Goal: Task Accomplishment & Management: Manage account settings

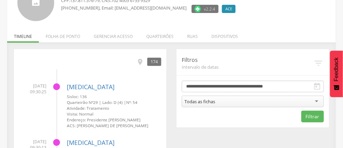
scroll to position [62, 0]
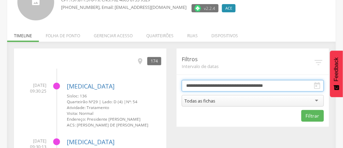
click at [294, 87] on input "**********" at bounding box center [253, 86] width 142 height 12
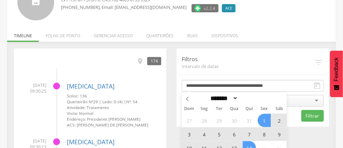
click at [236, 99] on select "******* ********* ***** ***** **** ***** ***** ******" at bounding box center [223, 97] width 30 height 7
select select "*"
click at [208, 94] on select "******* ********* ***** ***** **** ***** ***** ******" at bounding box center [223, 97] width 30 height 7
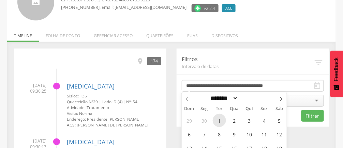
click at [218, 120] on span "1" at bounding box center [219, 119] width 13 height 13
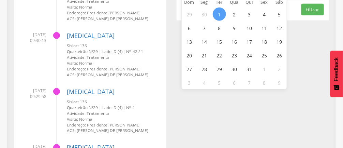
scroll to position [169, 0]
click at [251, 70] on span "31" at bounding box center [249, 68] width 13 height 13
type input "**********"
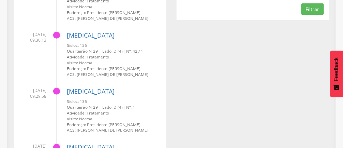
scroll to position [74, 0]
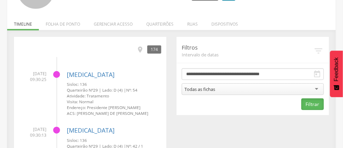
click at [310, 106] on button "Filtrar" at bounding box center [312, 104] width 22 height 12
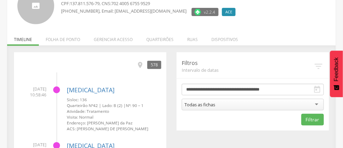
scroll to position [58, 0]
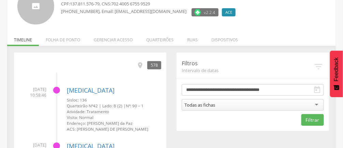
click at [251, 106] on div "Todas as fichas" at bounding box center [253, 105] width 142 height 12
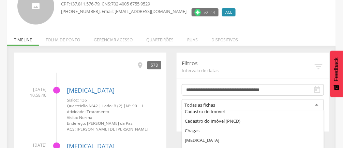
scroll to position [0, 0]
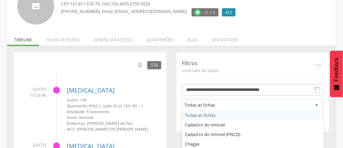
click at [221, 126] on div "**********" at bounding box center [252, 91] width 152 height 79
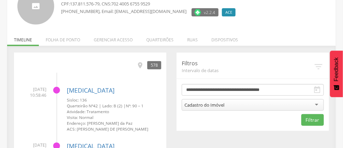
click at [305, 106] on div "Cadastro do Imóvel" at bounding box center [253, 105] width 142 height 12
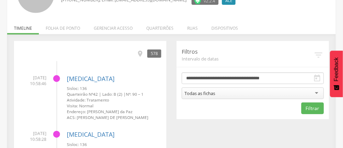
scroll to position [70, 0]
click at [139, 57] on icon "" at bounding box center [139, 53] width 7 height 7
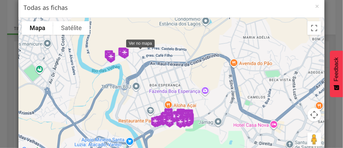
scroll to position [13, 0]
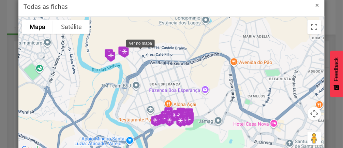
click at [317, 7] on span "×" at bounding box center [317, 5] width 4 height 10
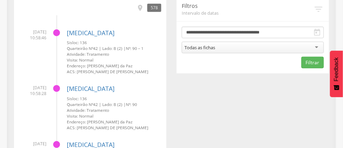
scroll to position [117, 0]
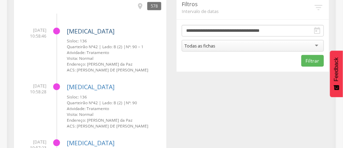
click at [79, 32] on link "[MEDICAL_DATA]" at bounding box center [91, 31] width 48 height 8
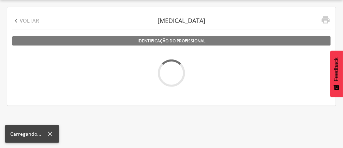
scroll to position [20, 0]
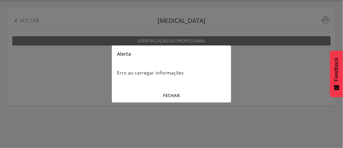
click at [173, 97] on button "FECHAR" at bounding box center [171, 95] width 119 height 15
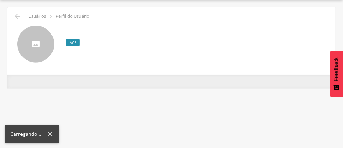
click at [192, 87] on div "**********" at bounding box center [171, 84] width 328 height 7
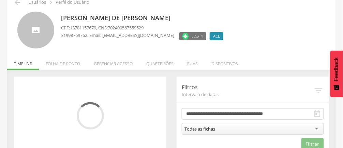
scroll to position [48, 0]
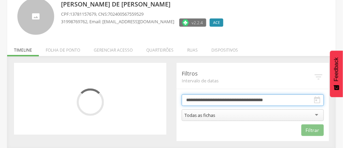
click at [212, 99] on body " Supervisão Ranking Aplicativo desatualizado Última sincronização Mapa de ende…" at bounding box center [171, 26] width 343 height 148
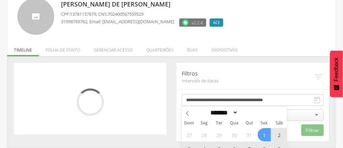
click at [192, 114] on span at bounding box center [188, 112] width 12 height 12
select select "*"
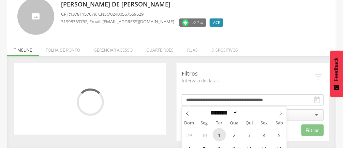
click at [221, 132] on span "1" at bounding box center [219, 134] width 13 height 13
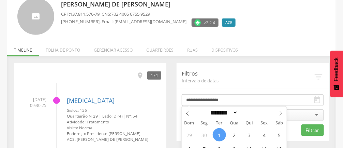
scroll to position [110, 0]
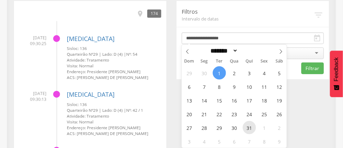
click at [254, 129] on span "31" at bounding box center [249, 127] width 13 height 13
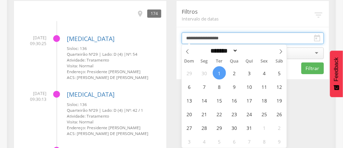
type input "**********"
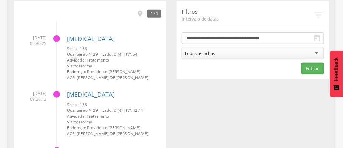
click at [311, 70] on button "Filtrar" at bounding box center [312, 68] width 22 height 12
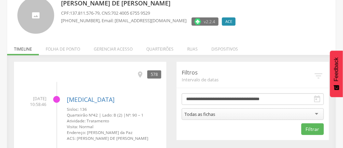
scroll to position [44, 0]
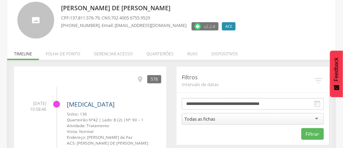
click at [82, 105] on link "[MEDICAL_DATA]" at bounding box center [91, 104] width 48 height 8
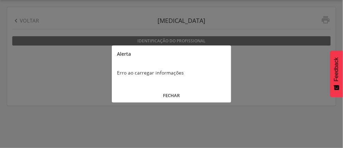
click at [175, 99] on button "FECHAR" at bounding box center [171, 95] width 119 height 15
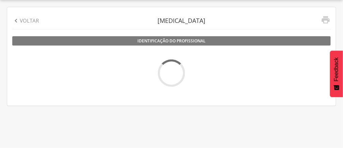
click at [28, 32] on div " Voltar [MEDICAL_DATA]   Identificação do profissional Profissional -- CNS: …" at bounding box center [171, 56] width 328 height 98
click at [23, 20] on p "Voltar" at bounding box center [29, 20] width 19 height 7
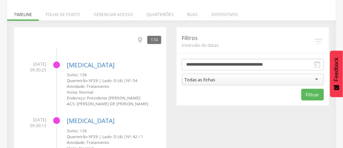
scroll to position [93, 0]
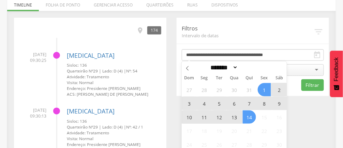
click at [190, 68] on span at bounding box center [188, 67] width 12 height 12
select select "*"
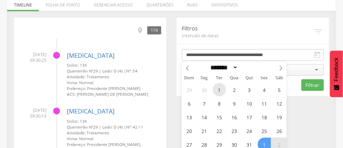
click at [219, 88] on span "1" at bounding box center [219, 89] width 13 height 13
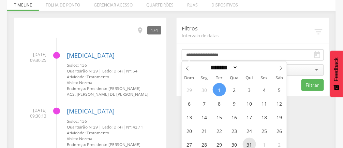
click at [248, 144] on span "31" at bounding box center [249, 143] width 13 height 13
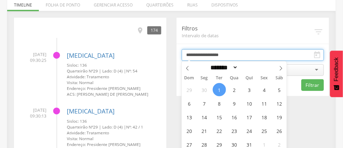
type input "**********"
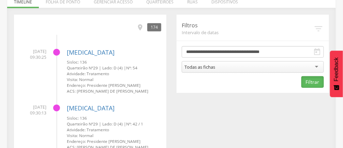
click at [310, 82] on button "Filtrar" at bounding box center [312, 82] width 22 height 12
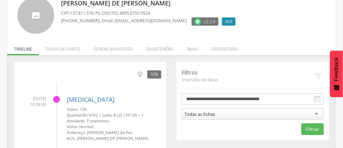
scroll to position [96, 0]
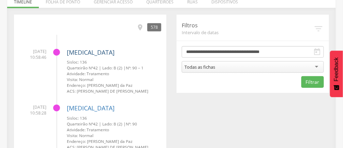
click at [80, 53] on link "[MEDICAL_DATA]" at bounding box center [91, 52] width 48 height 8
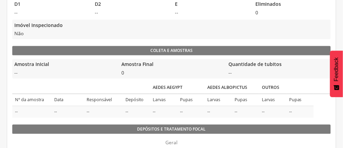
scroll to position [265, 0]
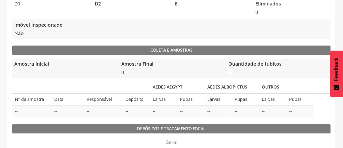
click at [50, 122] on div "Dados do imóvel Nº Quarteirão 42 Sisloc 136 Lado B [GEOGRAPHIC_DATA][PERSON_NAM…" at bounding box center [171, 73] width 318 height 472
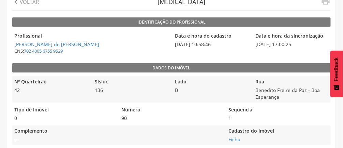
scroll to position [0, 0]
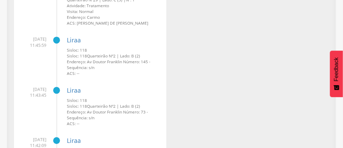
scroll to position [1501, 0]
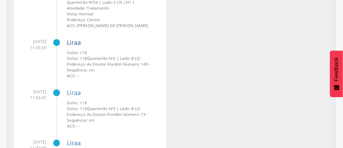
click at [75, 44] on link "Liraa" at bounding box center [74, 42] width 14 height 8
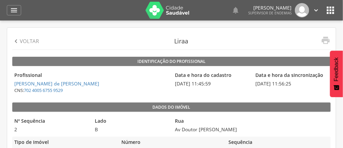
click at [26, 46] on div " Voltar" at bounding box center [25, 41] width 27 height 17
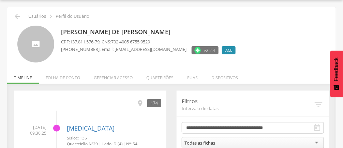
scroll to position [48, 0]
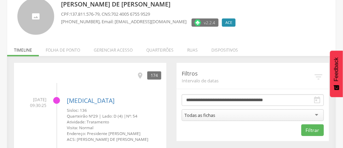
click at [57, 53] on li "Folha de ponto" at bounding box center [63, 48] width 48 height 16
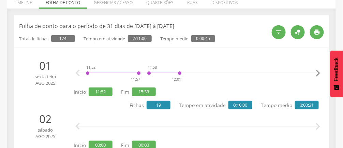
scroll to position [96, 0]
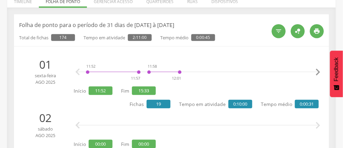
click at [276, 36] on div "" at bounding box center [279, 31] width 14 height 14
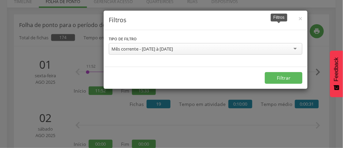
click at [294, 51] on div "Mês corrente - [DATE] à [DATE]" at bounding box center [206, 49] width 194 height 12
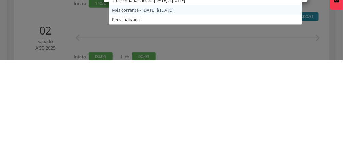
click at [126, 90] on form "**********" at bounding box center [206, 60] width 204 height 60
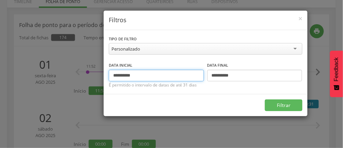
click at [143, 76] on input "**********" at bounding box center [156, 76] width 95 height 12
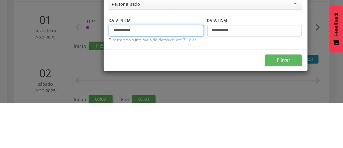
type input "**********"
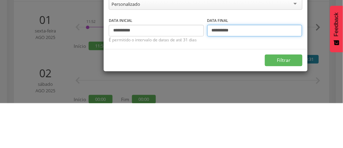
click at [242, 75] on input "**********" at bounding box center [254, 76] width 95 height 12
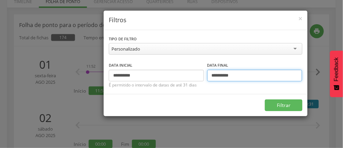
type input "**********"
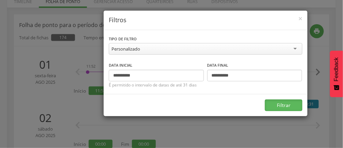
click at [285, 106] on button "Filtrar" at bounding box center [283, 105] width 37 height 12
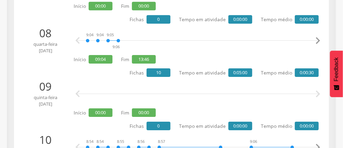
scroll to position [501, 0]
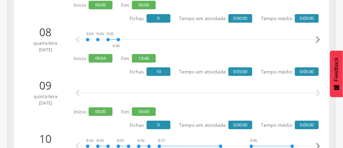
click at [320, 42] on icon "" at bounding box center [318, 40] width 14 height 14
click at [317, 41] on icon "" at bounding box center [318, 40] width 14 height 14
click at [318, 42] on icon "" at bounding box center [318, 40] width 14 height 14
click at [316, 41] on icon "" at bounding box center [318, 40] width 14 height 14
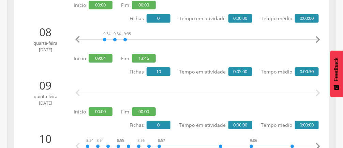
click at [317, 43] on icon "" at bounding box center [318, 40] width 14 height 14
click at [316, 42] on icon "" at bounding box center [318, 40] width 14 height 14
click at [320, 43] on icon "" at bounding box center [318, 40] width 14 height 14
click at [318, 39] on icon "" at bounding box center [318, 40] width 14 height 14
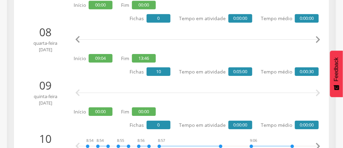
click at [319, 40] on icon "" at bounding box center [318, 40] width 14 height 14
click at [318, 44] on icon "" at bounding box center [318, 40] width 14 height 14
click at [321, 43] on icon "" at bounding box center [318, 40] width 14 height 14
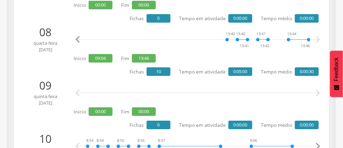
click at [319, 42] on icon "" at bounding box center [318, 40] width 14 height 14
click at [320, 42] on icon "" at bounding box center [318, 40] width 14 height 14
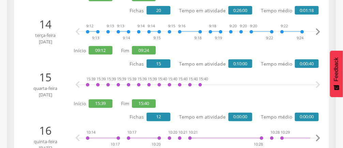
scroll to position [825, 0]
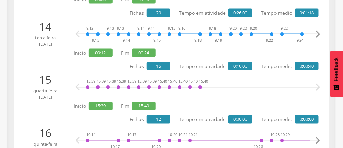
click at [94, 92] on div "15:39 15:39 15:39 15:39 15:39 15:39 15:39 15:40 15:40 15:40 15:40 15:40" at bounding box center [198, 87] width 225 height 20
click at [202, 88] on div "15:39 15:39 15:39 15:39 15:39 15:39 15:39 15:40 15:40 15:40 15:40 15:40" at bounding box center [198, 87] width 225 height 20
click at [202, 91] on div "15:39 15:39 15:39 15:39 15:39 15:39 15:39 15:40 15:40 15:40 15:40 15:40" at bounding box center [198, 87] width 225 height 20
click at [199, 87] on div "15:40" at bounding box center [200, 87] width 4 height 20
click at [192, 89] on div "15:39 15:39 15:39 15:39 15:39 15:39 15:39 15:40 15:40 15:40 15:40 15:40 [MEDICA…" at bounding box center [198, 87] width 225 height 20
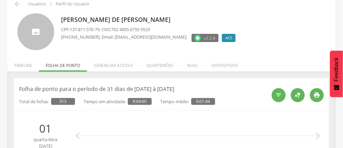
scroll to position [0, 0]
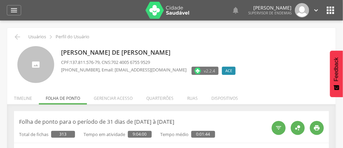
click at [118, 98] on li "Gerenciar acesso" at bounding box center [113, 96] width 52 height 16
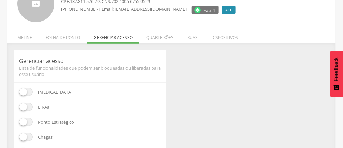
scroll to position [61, 0]
click at [157, 43] on li "Quarteirões" at bounding box center [159, 35] width 41 height 16
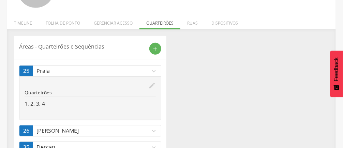
scroll to position [76, 0]
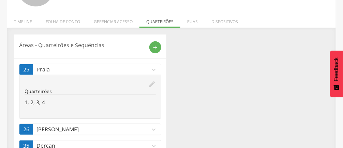
click at [157, 48] on icon "add" at bounding box center [155, 47] width 6 height 6
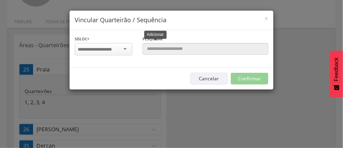
click at [129, 48] on div at bounding box center [104, 49] width 58 height 12
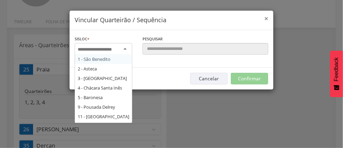
click at [267, 21] on span "×" at bounding box center [266, 19] width 4 height 10
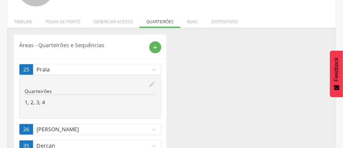
click at [191, 22] on li "Ruas" at bounding box center [192, 20] width 24 height 16
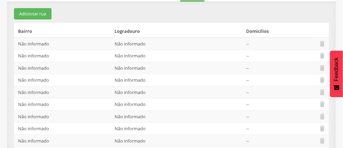
scroll to position [0, 0]
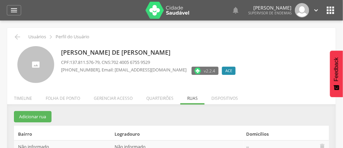
click at [224, 99] on li "Dispositivos" at bounding box center [224, 96] width 40 height 16
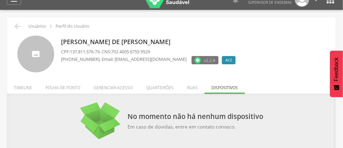
scroll to position [25, 0]
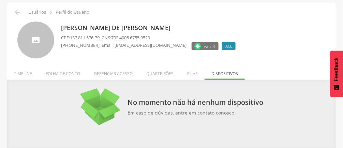
click at [160, 79] on li "Quarteirões" at bounding box center [159, 72] width 41 height 16
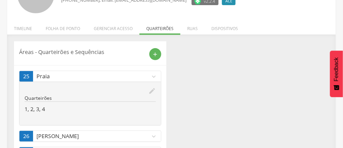
scroll to position [0, 0]
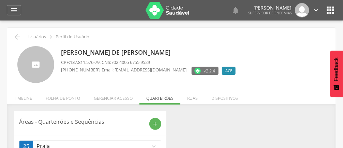
click at [231, 98] on li "Dispositivos" at bounding box center [224, 96] width 40 height 16
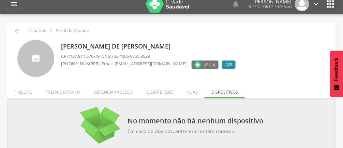
scroll to position [25, 0]
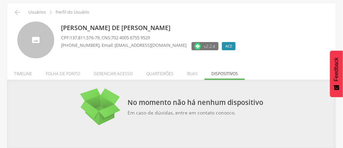
click at [25, 71] on li "Timeline" at bounding box center [23, 72] width 32 height 16
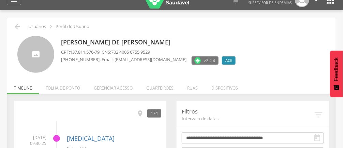
scroll to position [0, 0]
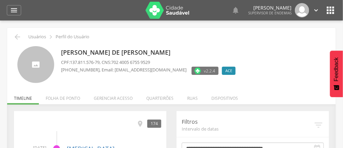
click at [14, 12] on icon "" at bounding box center [14, 10] width 8 height 8
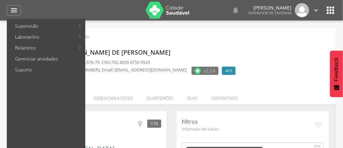
click at [71, 25] on link "Supervisão" at bounding box center [41, 25] width 66 height 11
click at [129, 39] on link "Aplicativo desatualizado" at bounding box center [125, 36] width 77 height 11
